Goal: Information Seeking & Learning: Find specific fact

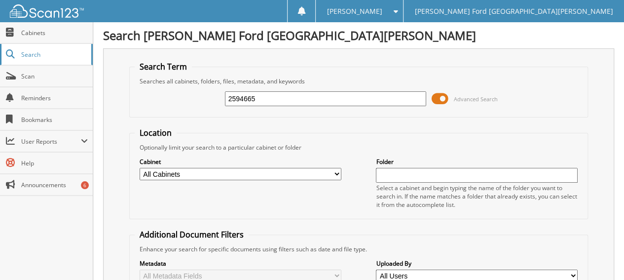
type input "2594665"
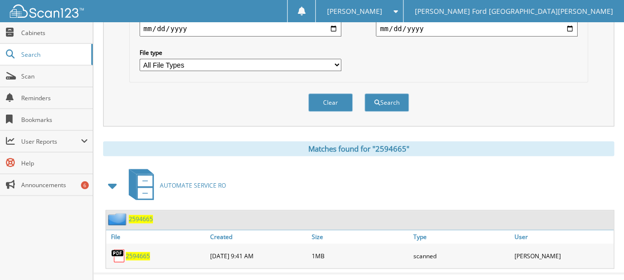
scroll to position [315, 0]
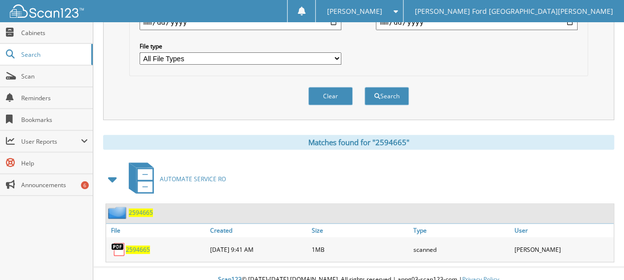
click at [142, 245] on span "2594665" at bounding box center [138, 249] width 24 height 8
